Goal: Communication & Community: Answer question/provide support

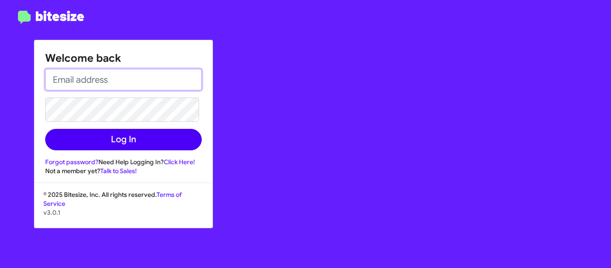
type input "[PERSON_NAME][EMAIL_ADDRESS][DOMAIN_NAME]"
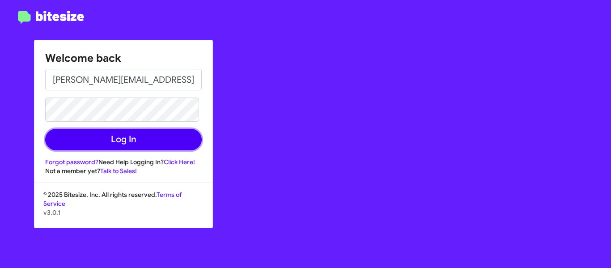
click at [157, 139] on button "Log In" at bounding box center [123, 139] width 157 height 21
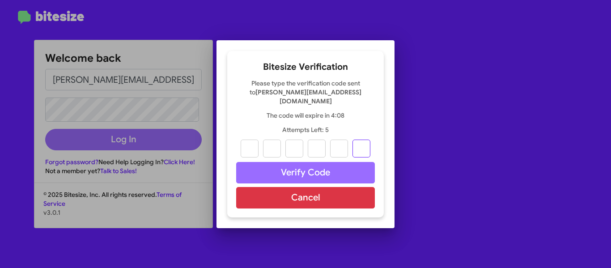
paste input "5"
type input "6"
type input "8"
type input "9"
type input "8"
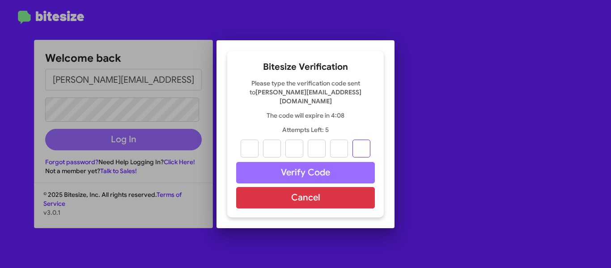
type input "9"
type input "5"
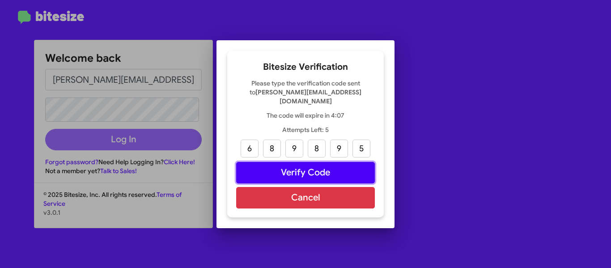
click at [321, 168] on button "Verify Code" at bounding box center [305, 172] width 139 height 21
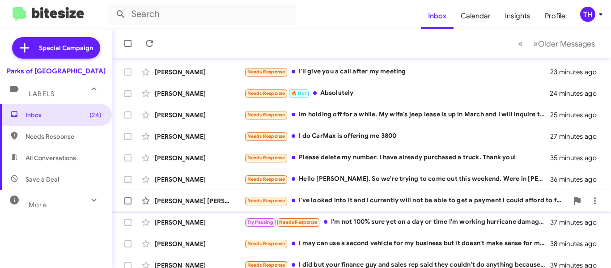
scroll to position [224, 0]
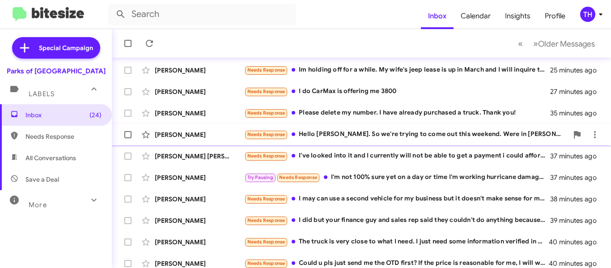
click at [447, 137] on div "Needs Response Hello [PERSON_NAME]. So we're trying to come out this weekend. W…" at bounding box center [406, 134] width 324 height 10
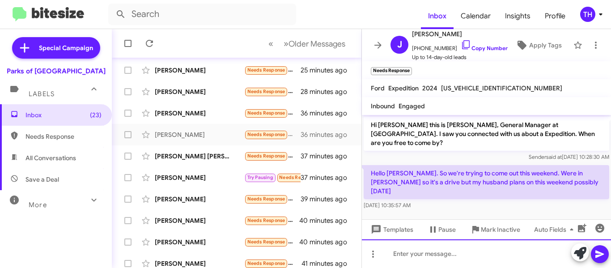
click at [414, 261] on div at bounding box center [486, 253] width 249 height 29
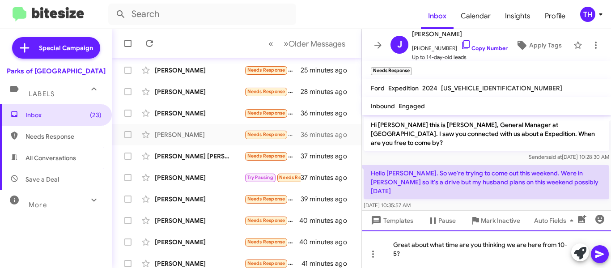
click at [466, 258] on div "Great about what time are you thinking we are here from 10-5?" at bounding box center [486, 249] width 249 height 38
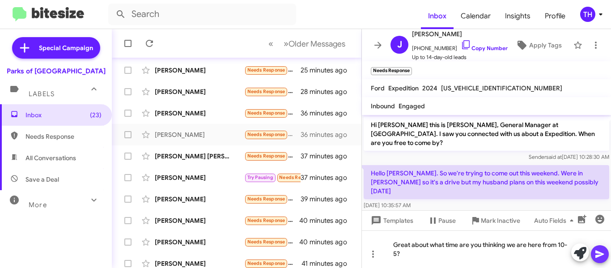
click at [597, 251] on icon at bounding box center [599, 254] width 8 height 8
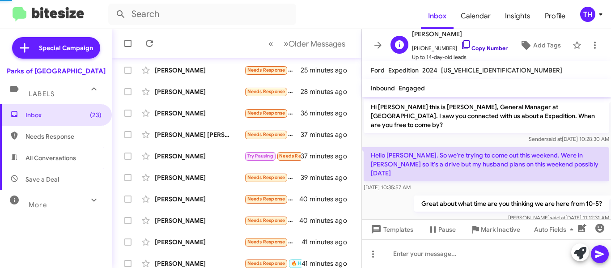
click at [461, 45] on icon at bounding box center [466, 44] width 11 height 11
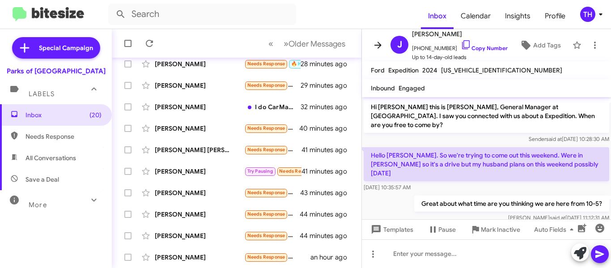
click at [381, 42] on icon at bounding box center [378, 45] width 11 height 11
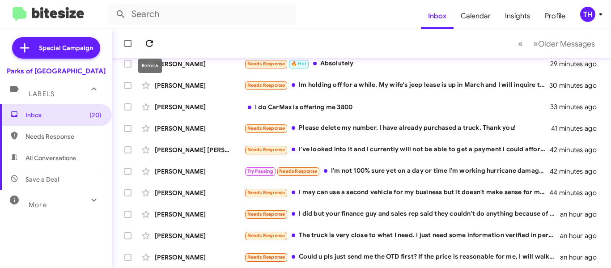
click at [152, 42] on icon at bounding box center [149, 43] width 7 height 7
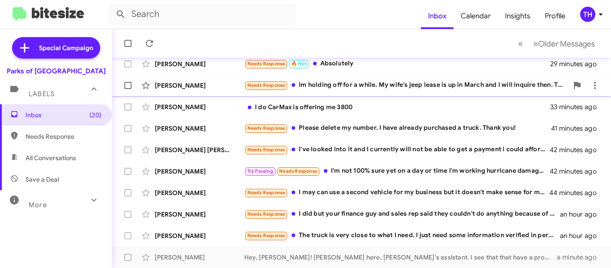
click at [380, 86] on div "Needs Response Im holding off for a while. My wife's jeep lease is up in March …" at bounding box center [406, 85] width 324 height 10
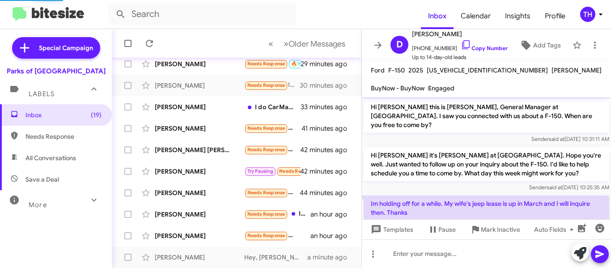
scroll to position [14, 0]
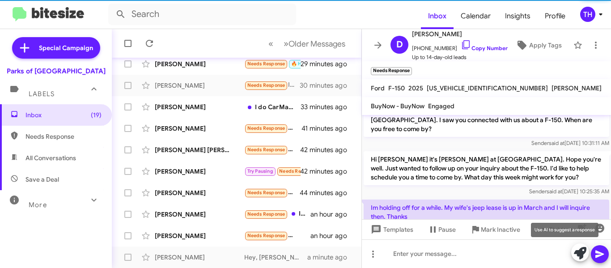
click at [574, 254] on icon at bounding box center [580, 253] width 13 height 13
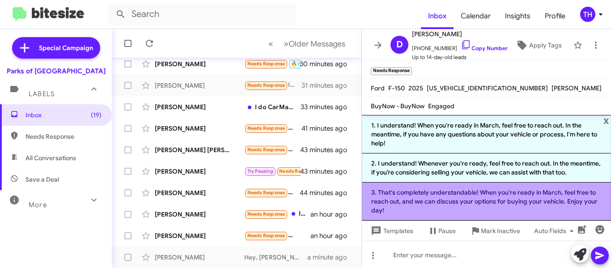
click at [471, 216] on li "3. That's completely understandable! When you're ready in March, feel free to r…" at bounding box center [486, 201] width 249 height 38
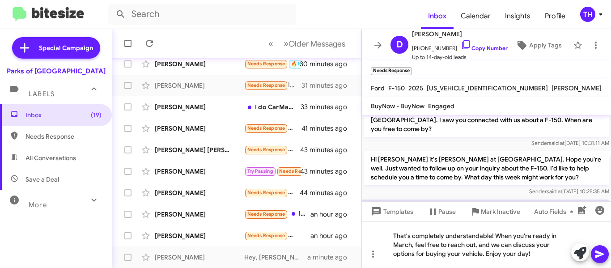
click at [603, 254] on icon at bounding box center [599, 254] width 8 height 8
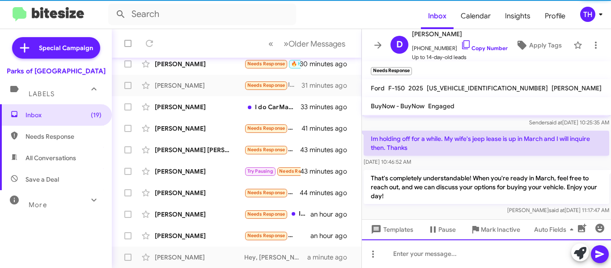
scroll to position [65, 0]
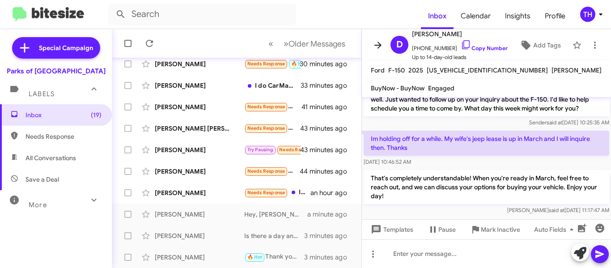
click at [376, 40] on icon at bounding box center [378, 45] width 11 height 11
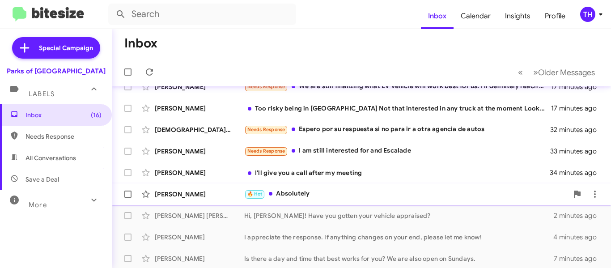
scroll to position [207, 0]
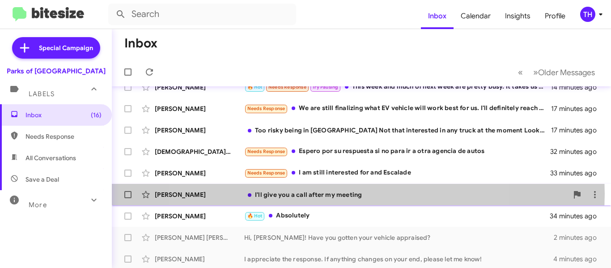
click at [330, 194] on div "I'll give you a call after my meeting" at bounding box center [406, 194] width 324 height 9
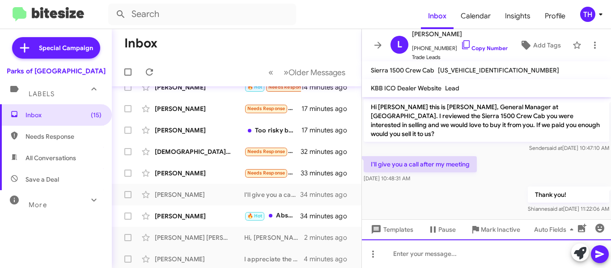
click at [461, 254] on div at bounding box center [486, 253] width 249 height 29
click at [376, 46] on icon at bounding box center [378, 45] width 11 height 11
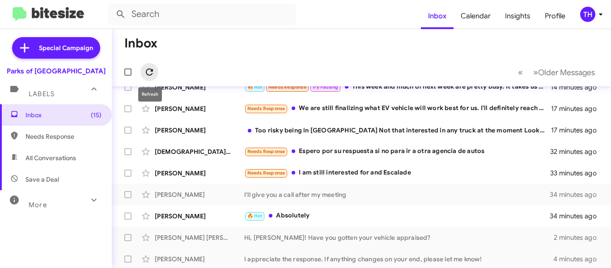
click at [153, 73] on icon at bounding box center [149, 72] width 11 height 11
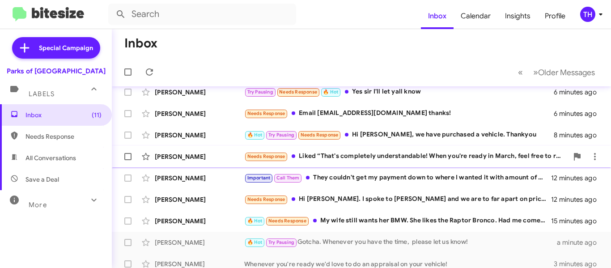
scroll to position [72, 0]
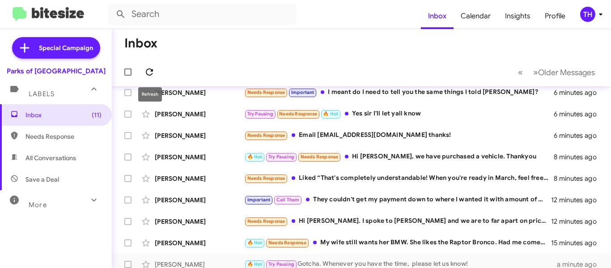
click at [149, 69] on icon at bounding box center [149, 71] width 7 height 7
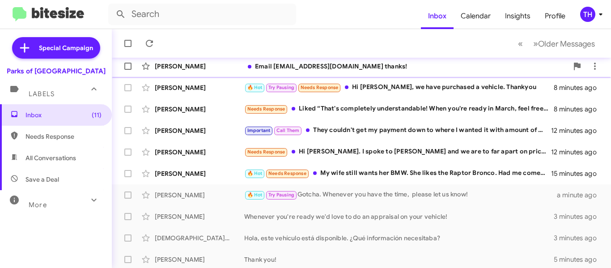
scroll to position [162, 0]
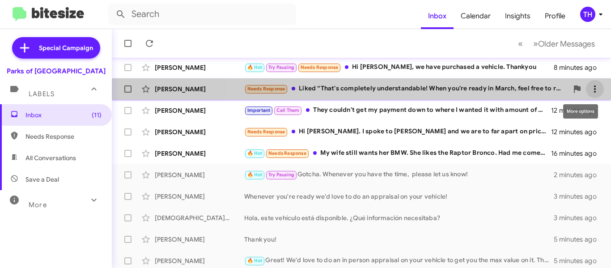
click at [590, 89] on icon at bounding box center [594, 89] width 11 height 11
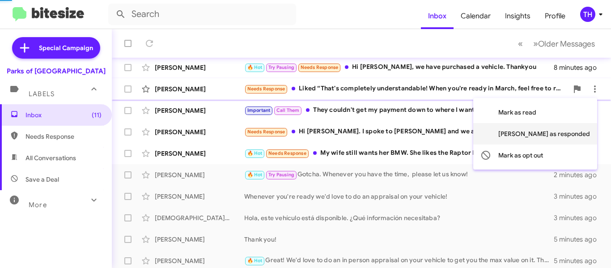
scroll to position [183, 0]
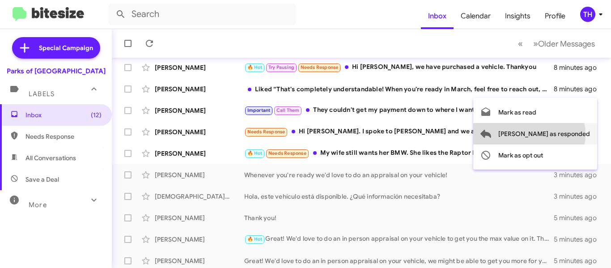
click at [565, 134] on span "[PERSON_NAME] as responded" at bounding box center [544, 133] width 92 height 21
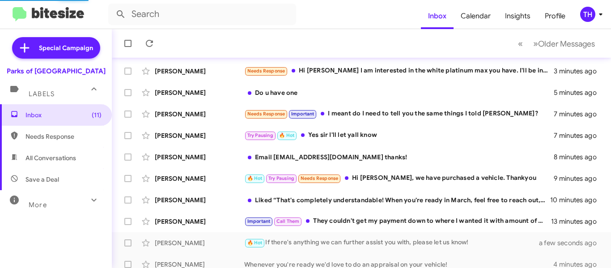
scroll to position [115, 0]
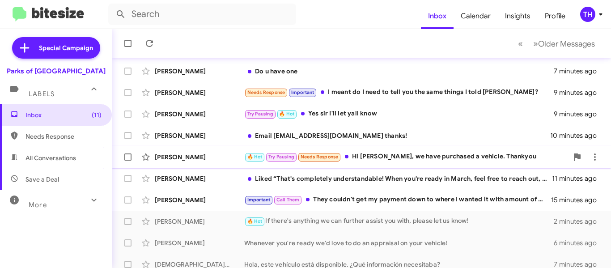
click at [223, 162] on div "[PERSON_NAME] 🔥 Hot Try Pausing Needs Response Hi [PERSON_NAME], we have purcha…" at bounding box center [361, 157] width 485 height 18
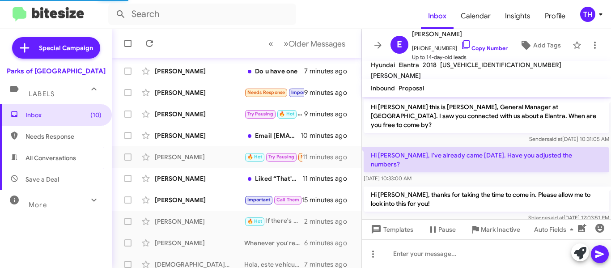
scroll to position [367, 0]
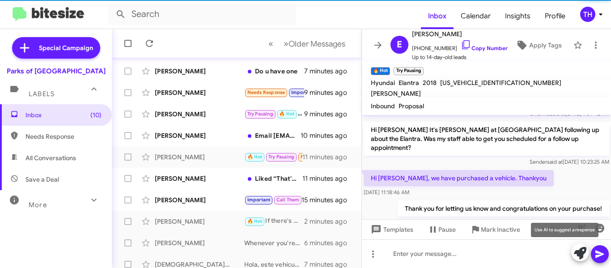
click at [580, 250] on icon at bounding box center [580, 253] width 13 height 13
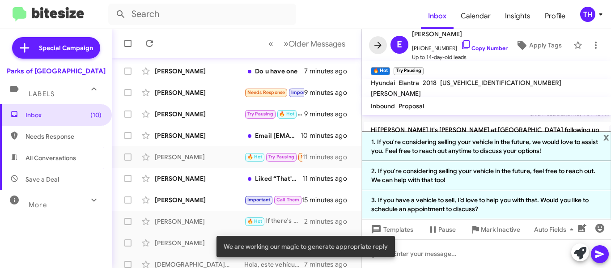
click at [380, 45] on icon at bounding box center [377, 45] width 7 height 7
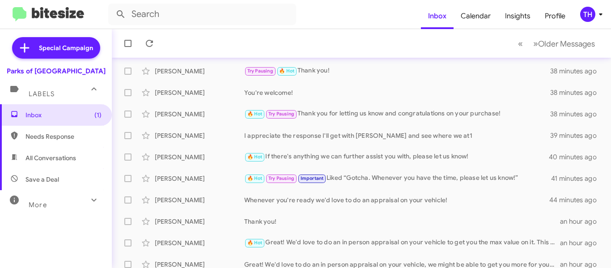
scroll to position [180, 0]
